Goal: Task Accomplishment & Management: Manage account settings

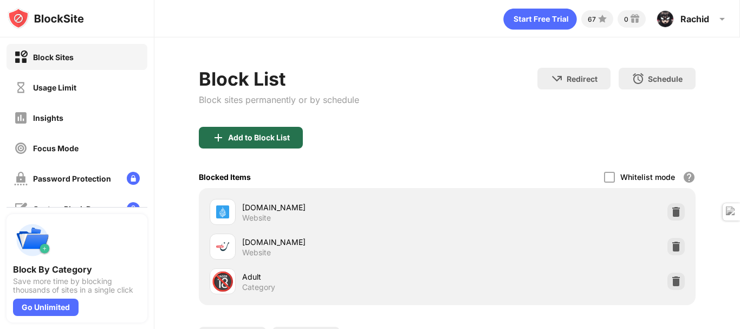
click at [276, 133] on div "Add to Block List" at bounding box center [259, 137] width 62 height 9
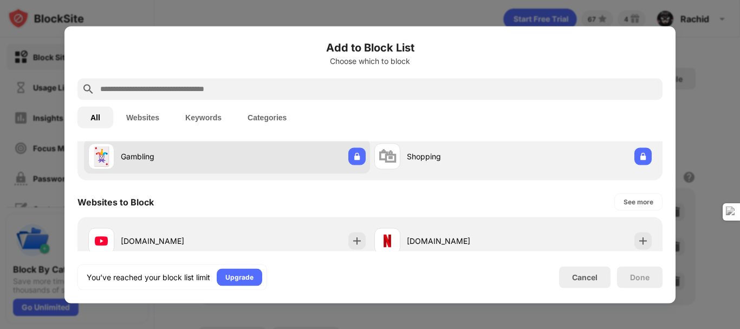
scroll to position [162, 0]
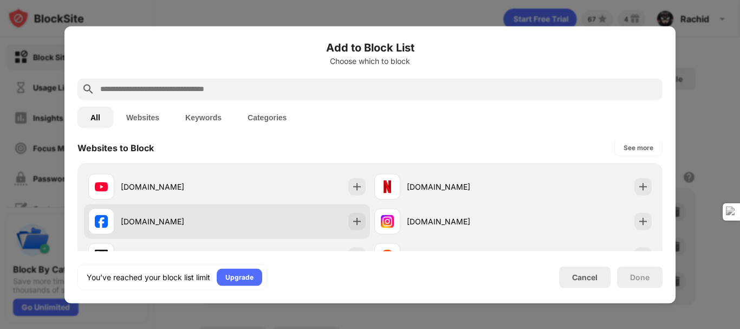
click at [333, 210] on div "facebook.com" at bounding box center [227, 221] width 286 height 35
click at [358, 217] on div at bounding box center [356, 220] width 17 height 17
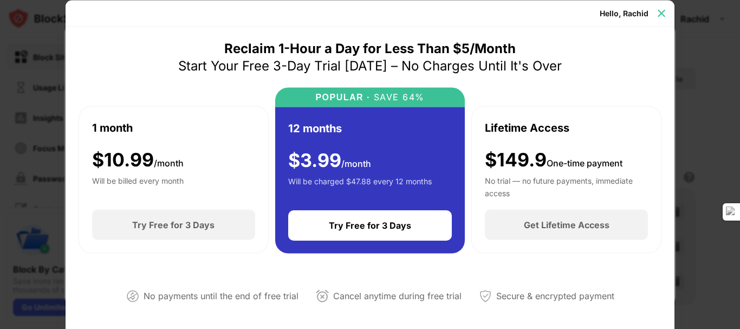
click at [659, 15] on img at bounding box center [661, 13] width 11 height 11
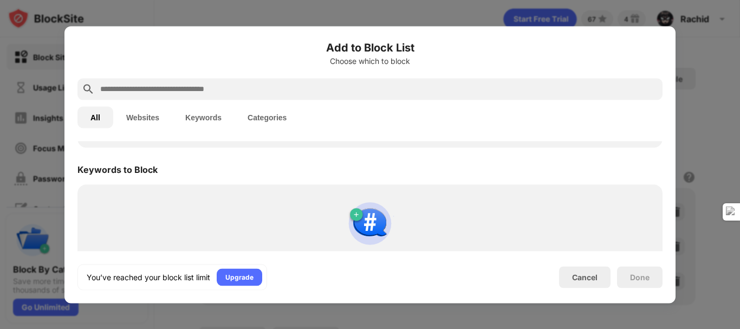
scroll to position [585, 0]
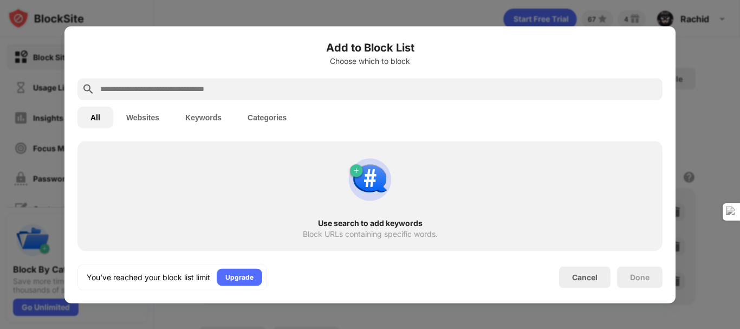
click at [714, 66] on div at bounding box center [370, 164] width 740 height 329
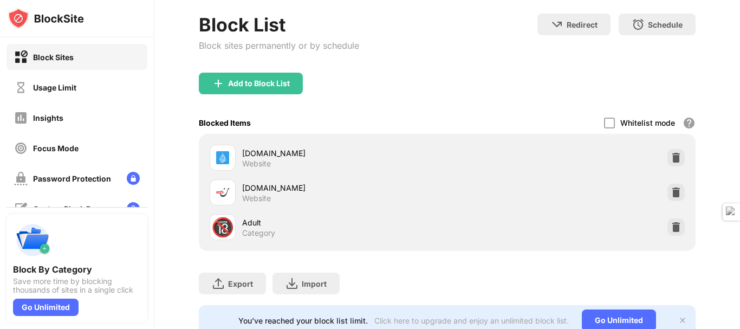
scroll to position [99, 0]
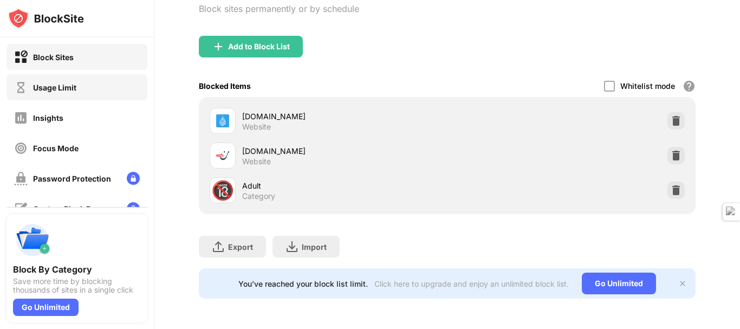
click at [95, 97] on div "Usage Limit" at bounding box center [76, 87] width 141 height 26
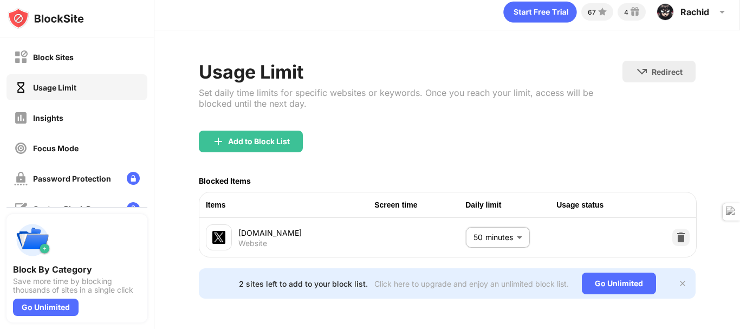
scroll to position [19, 0]
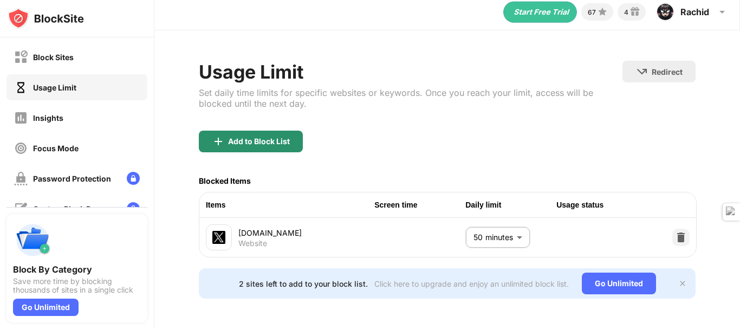
click at [249, 137] on div "Add to Block List" at bounding box center [259, 141] width 62 height 9
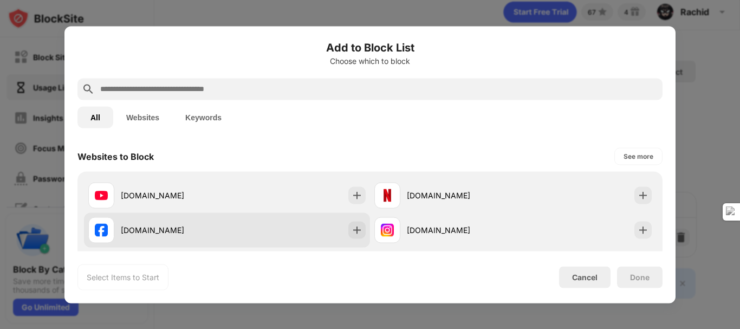
click at [194, 232] on div "facebook.com" at bounding box center [174, 229] width 106 height 11
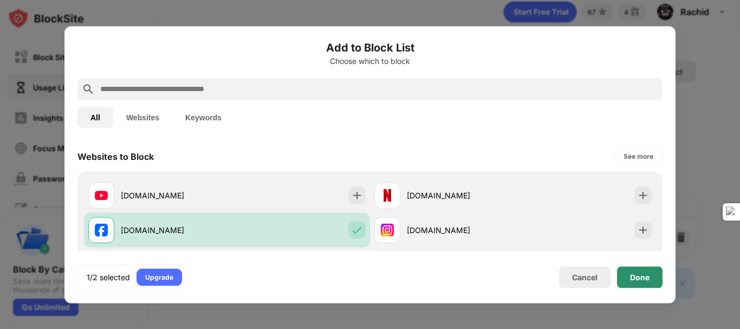
click at [635, 284] on div "Done" at bounding box center [639, 277] width 45 height 22
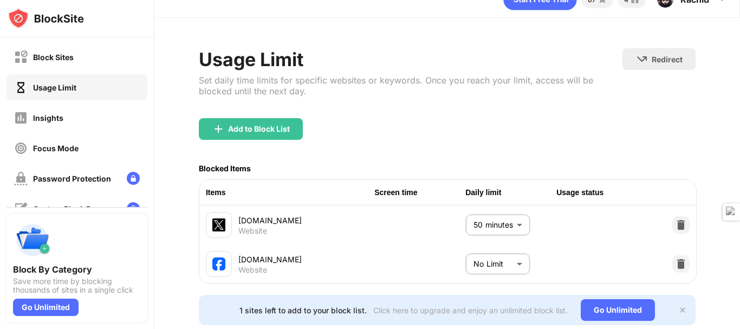
scroll to position [58, 0]
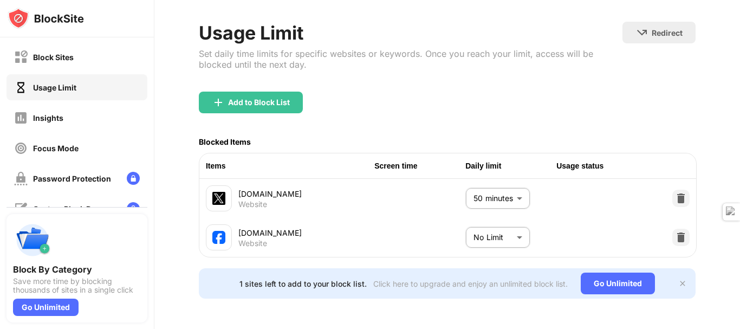
click at [507, 227] on body "Block Sites Usage Limit Insights Focus Mode Password Protection Custom Block Pa…" at bounding box center [370, 164] width 740 height 329
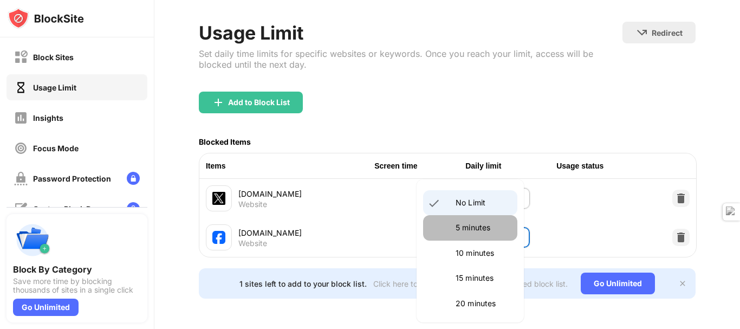
click at [490, 218] on li "5 minutes" at bounding box center [470, 227] width 94 height 25
type input "*"
